Goal: Task Accomplishment & Management: Complete application form

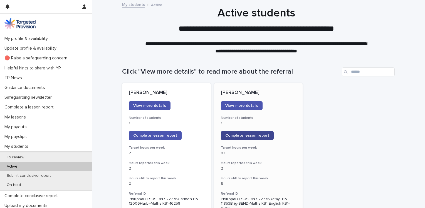
click at [240, 135] on span "Complete lesson report" at bounding box center [247, 135] width 44 height 4
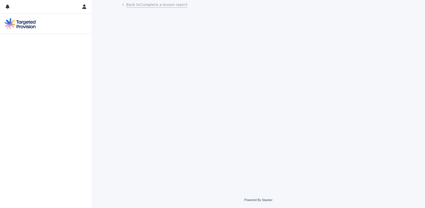
click at [146, 6] on link "Back to Complete a lesson report" at bounding box center [156, 4] width 61 height 6
click at [146, 6] on div at bounding box center [258, 89] width 278 height 178
